Goal: Task Accomplishment & Management: Complete application form

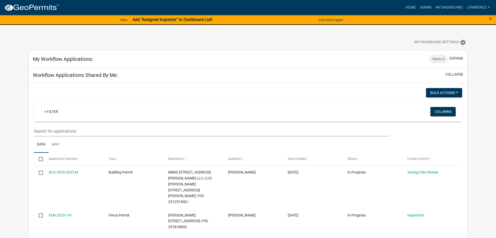
select select "3: 100"
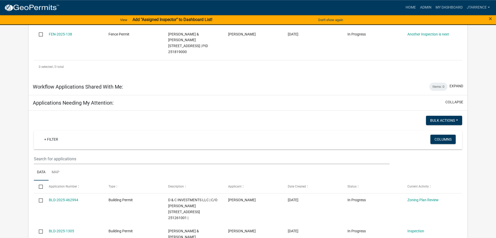
scroll to position [237, 0]
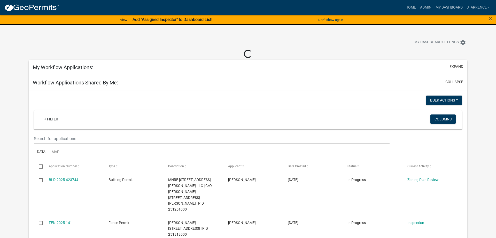
scroll to position [0, 0]
select select "3: 100"
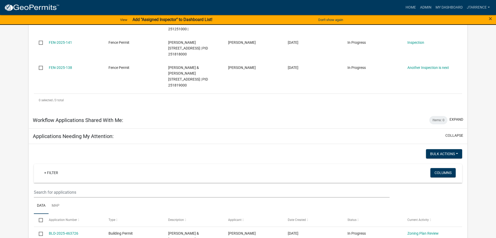
scroll to position [238, 0]
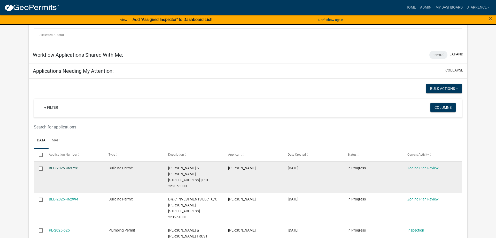
click at [71, 166] on link "BLD-2025-463726" at bounding box center [63, 168] width 29 height 4
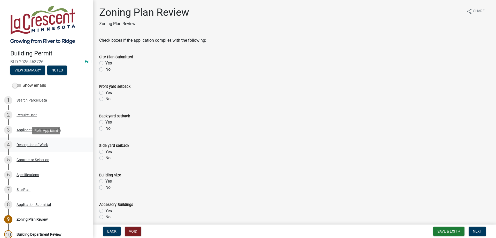
click at [31, 145] on div "Description of Work" at bounding box center [32, 145] width 31 height 4
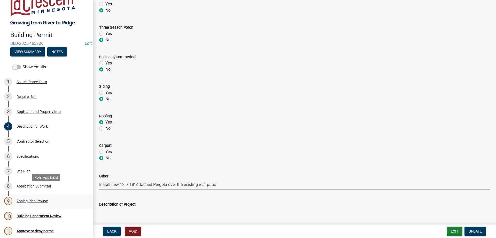
scroll to position [53, 0]
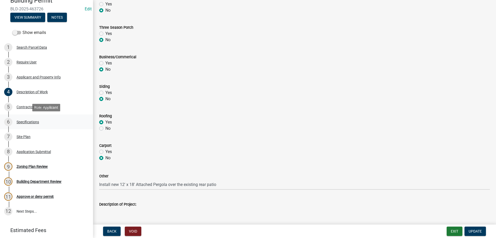
click at [29, 123] on div "Specifications" at bounding box center [28, 122] width 22 height 4
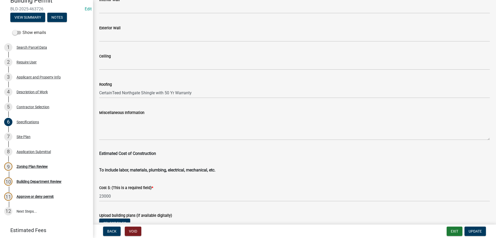
scroll to position [837, 0]
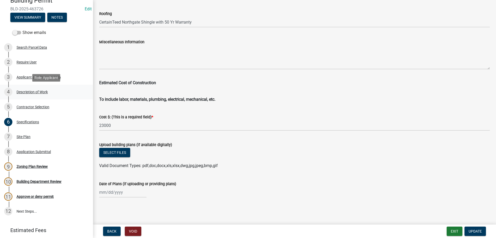
click at [32, 93] on div "Description of Work" at bounding box center [32, 92] width 31 height 4
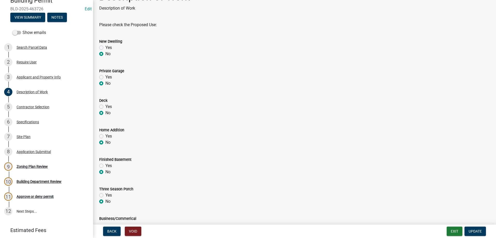
scroll to position [0, 0]
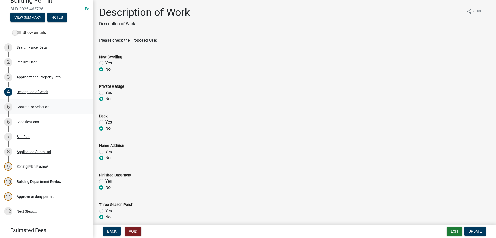
click at [38, 107] on div "Contractor Selection" at bounding box center [33, 107] width 33 height 4
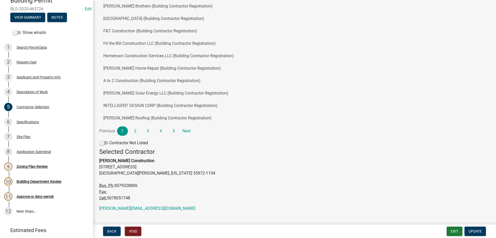
scroll to position [62, 0]
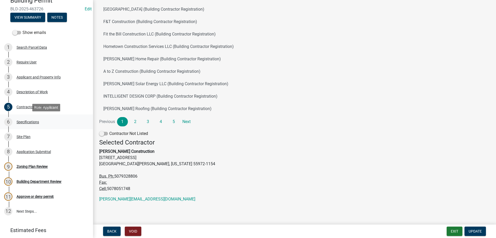
click at [30, 122] on div "Specifications" at bounding box center [28, 122] width 22 height 4
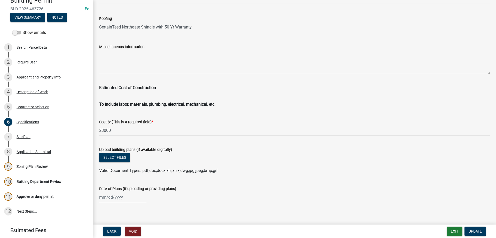
scroll to position [837, 0]
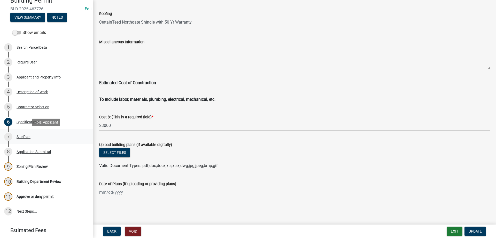
click at [30, 140] on div "7 Site Plan" at bounding box center [44, 136] width 81 height 8
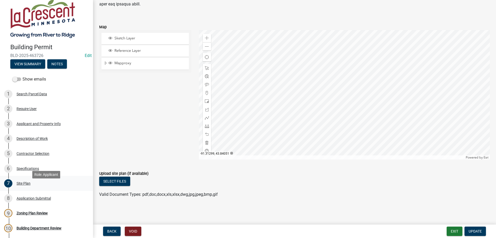
scroll to position [0, 0]
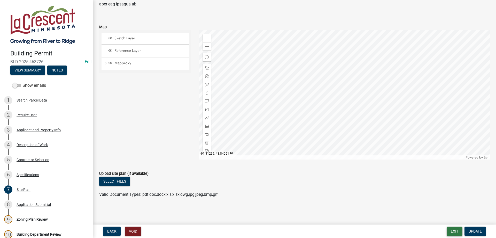
click at [455, 232] on button "Exit" at bounding box center [455, 230] width 16 height 9
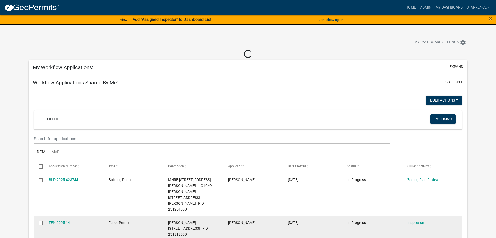
select select "3: 100"
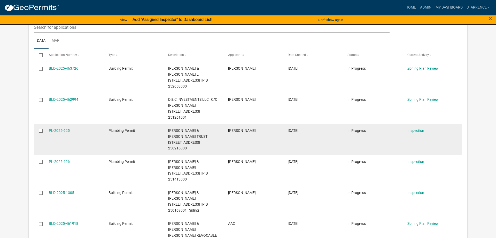
scroll to position [343, 0]
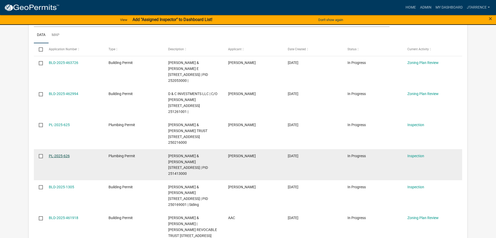
click at [62, 154] on link "PL-2025-626" at bounding box center [59, 156] width 21 height 4
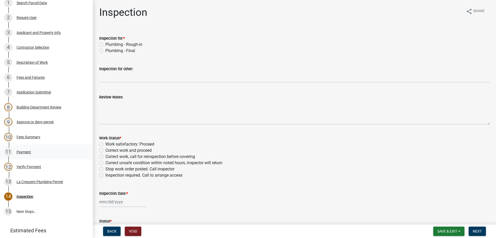
scroll to position [97, 0]
click at [35, 64] on div "Description of Work" at bounding box center [32, 63] width 31 height 4
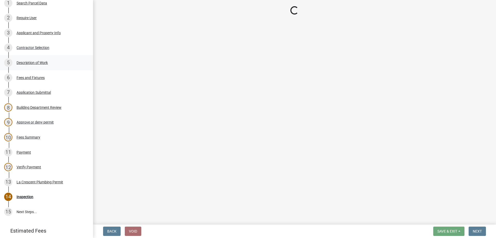
select select "59bf33d4-9d5c-4e7c-8b9a-7c1b13f00426"
select select "28f4028a-693d-415b-8130-38cfe69d94b3"
select select "4af7cc83-1d25-4c0b-a329-4ae30bd591bb"
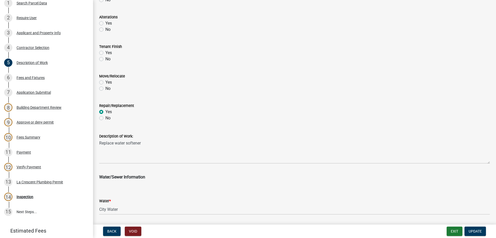
scroll to position [208, 0]
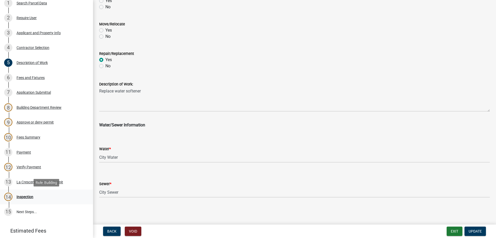
click at [28, 197] on div "Inspection" at bounding box center [25, 197] width 17 height 4
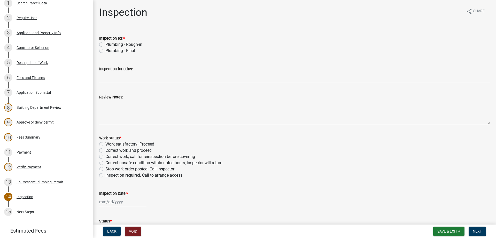
click at [105, 50] on label "Plumbing - Final" at bounding box center [120, 51] width 30 height 6
click at [105, 50] on input "Plumbing - Final" at bounding box center [106, 49] width 3 height 3
radio input "true"
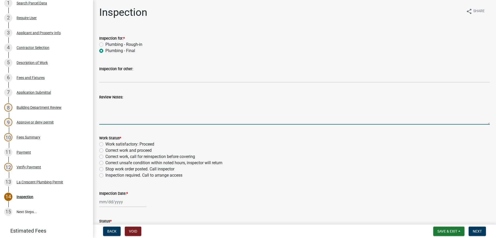
click at [116, 104] on textarea "Review Notes:" at bounding box center [294, 112] width 391 height 24
type textarea "Inspected new water softener. Spoke with homeowner about smoke and CO detectors."
click at [105, 143] on label "Work satisfactory: Proceed" at bounding box center [129, 144] width 49 height 6
click at [105, 143] on input "Work satisfactory: Proceed" at bounding box center [106, 142] width 3 height 3
radio input "true"
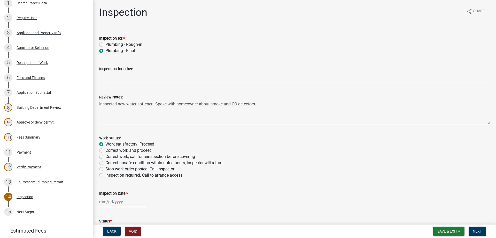
click at [113, 204] on input "Inspection Date: *" at bounding box center [122, 201] width 47 height 11
select select "8"
select select "2025"
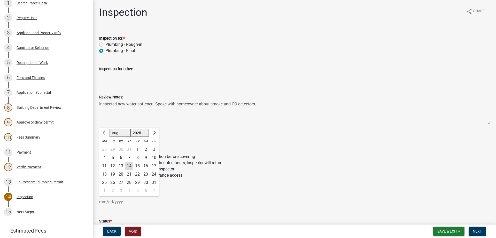
click at [131, 167] on div "14" at bounding box center [129, 166] width 8 height 8
type input "[DATE]"
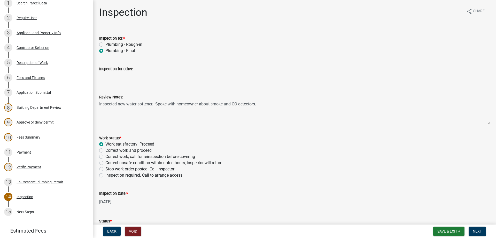
scroll to position [39, 0]
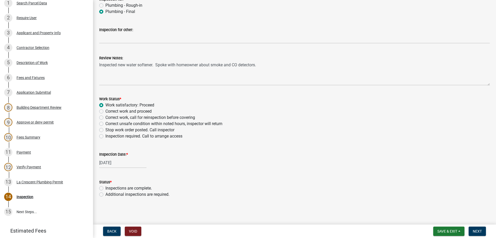
click at [105, 188] on label "Inspections are complete." at bounding box center [128, 188] width 47 height 6
click at [105, 188] on input "Inspections are complete." at bounding box center [106, 186] width 3 height 3
radio input "true"
click at [477, 231] on span "Next" at bounding box center [477, 231] width 9 height 4
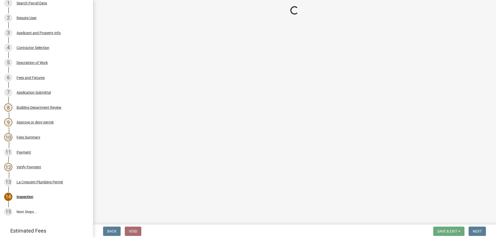
scroll to position [112, 0]
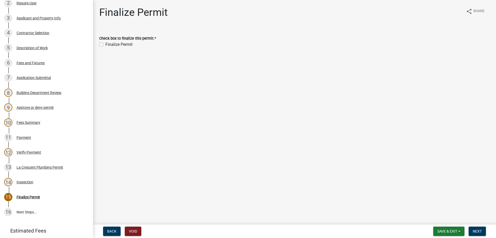
click at [105, 45] on label "Finalize Permit" at bounding box center [118, 44] width 27 height 6
click at [105, 45] on input "Finalize Permit" at bounding box center [106, 42] width 3 height 3
checkbox input "true"
click at [476, 229] on span "Next" at bounding box center [477, 231] width 9 height 4
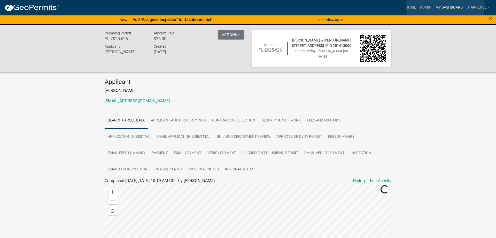
click at [446, 6] on link "My Dashboard" at bounding box center [449, 8] width 31 height 10
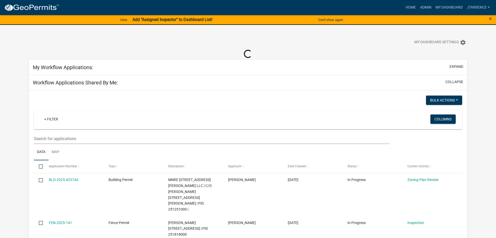
select select "3: 100"
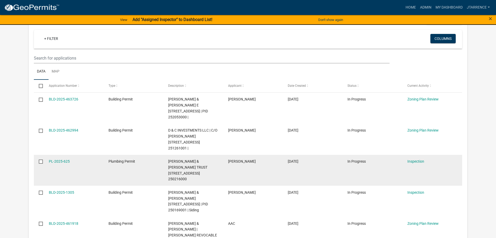
scroll to position [316, 0]
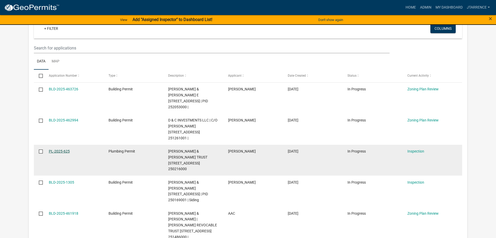
click at [59, 149] on link "PL-2025-625" at bounding box center [59, 151] width 21 height 4
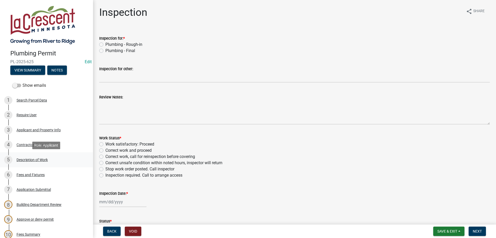
click at [29, 161] on div "Description of Work" at bounding box center [32, 160] width 31 height 4
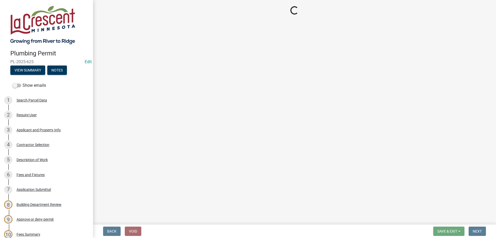
select select "59bf33d4-9d5c-4e7c-8b9a-7c1b13f00426"
select select "28f4028a-693d-415b-8130-38cfe69d94b3"
select select "4af7cc83-1d25-4c0b-a329-4ae30bd591bb"
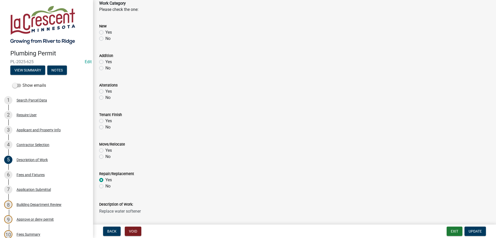
scroll to position [206, 0]
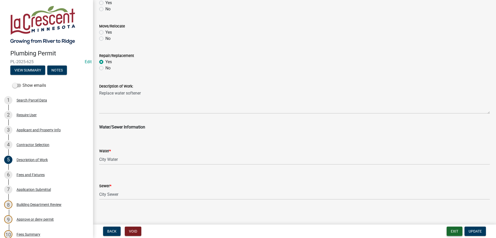
click at [453, 231] on button "Exit" at bounding box center [455, 230] width 16 height 9
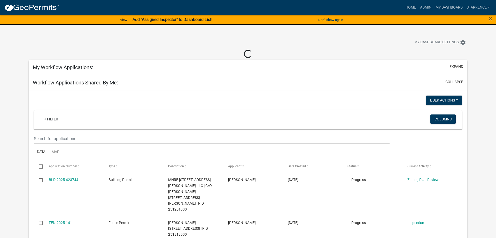
select select "3: 100"
